Goal: Task Accomplishment & Management: Manage account settings

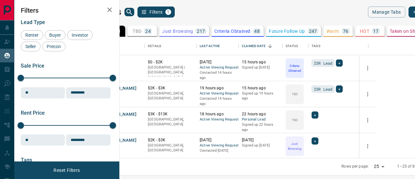
scroll to position [116, 288]
click at [152, 31] on div "TBD 24" at bounding box center [142, 31] width 19 height 6
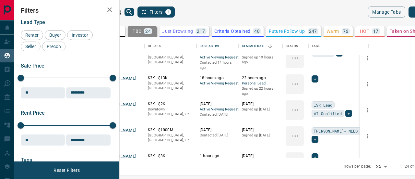
scroll to position [0, 0]
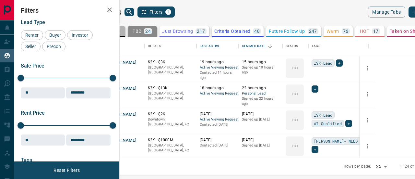
click at [120, 31] on div "All 878" at bounding box center [110, 31] width 18 height 6
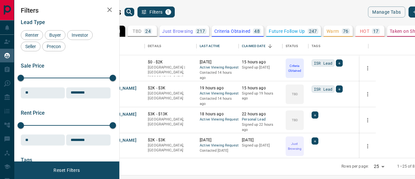
click at [305, 30] on p "Future Follow Up" at bounding box center [287, 31] width 36 height 5
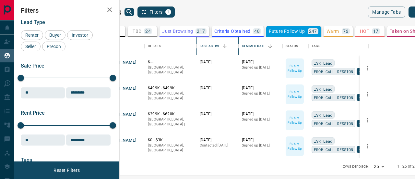
click at [220, 45] on div "Last Active" at bounding box center [210, 46] width 20 height 18
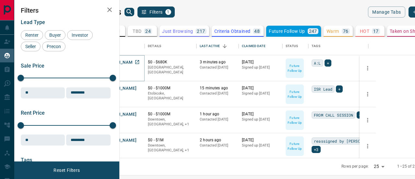
click at [137, 61] on button "[PERSON_NAME]" at bounding box center [120, 62] width 34 height 6
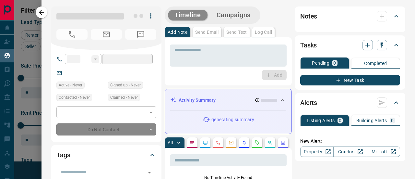
type input "**"
type input "**********"
type input "*"
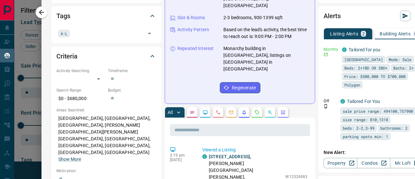
scroll to position [130, 0]
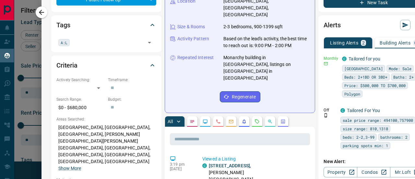
click at [40, 13] on icon "button" at bounding box center [42, 12] width 8 height 8
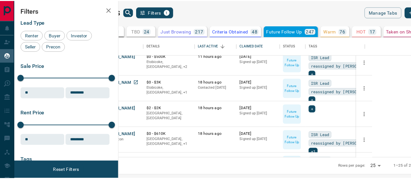
scroll to position [0, 0]
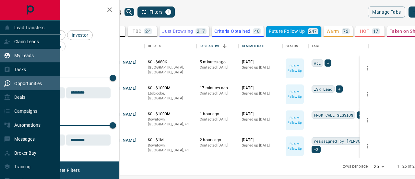
click at [25, 85] on p "Opportunities" at bounding box center [28, 83] width 28 height 5
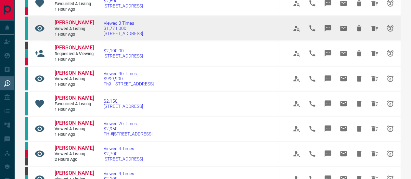
scroll to position [292, 0]
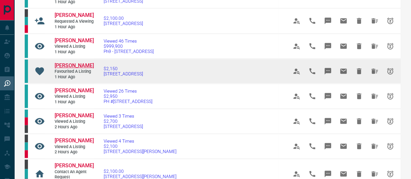
click at [63, 65] on span "[PERSON_NAME]" at bounding box center [74, 65] width 39 height 6
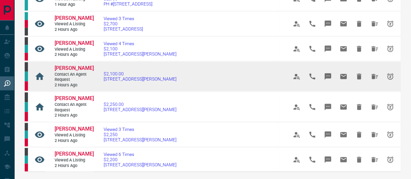
scroll to position [422, 0]
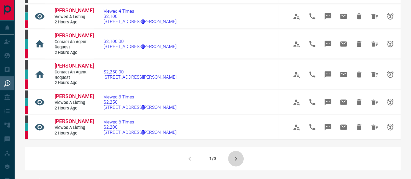
click at [236, 158] on icon "button" at bounding box center [235, 158] width 2 height 4
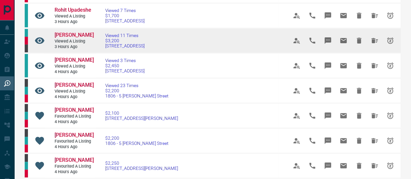
scroll to position [0, 0]
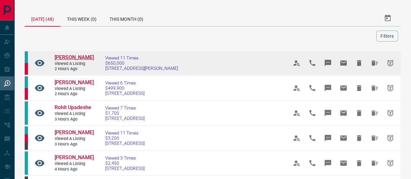
click at [61, 54] on span "[PERSON_NAME]" at bounding box center [74, 57] width 39 height 6
